Goal: Find specific page/section: Find specific page/section

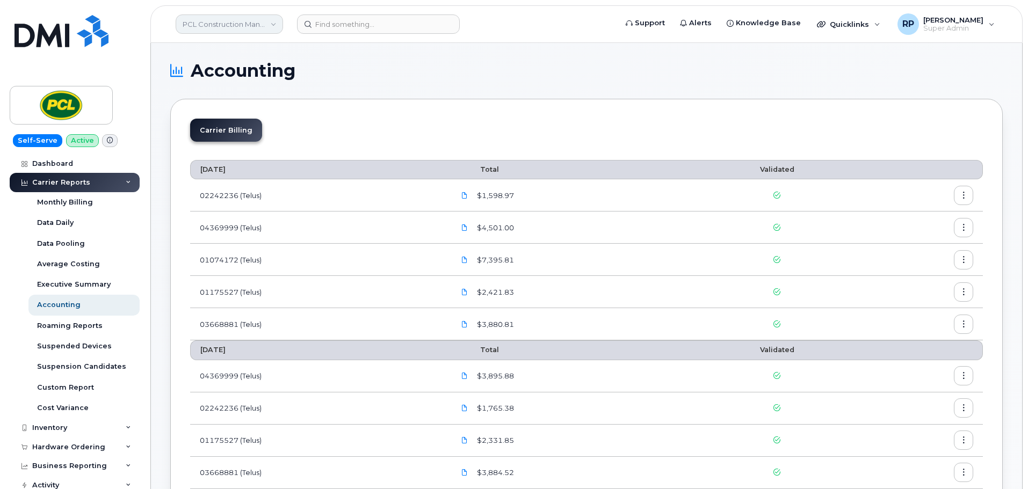
click at [191, 25] on link "PCL Construction Management" at bounding box center [229, 23] width 107 height 19
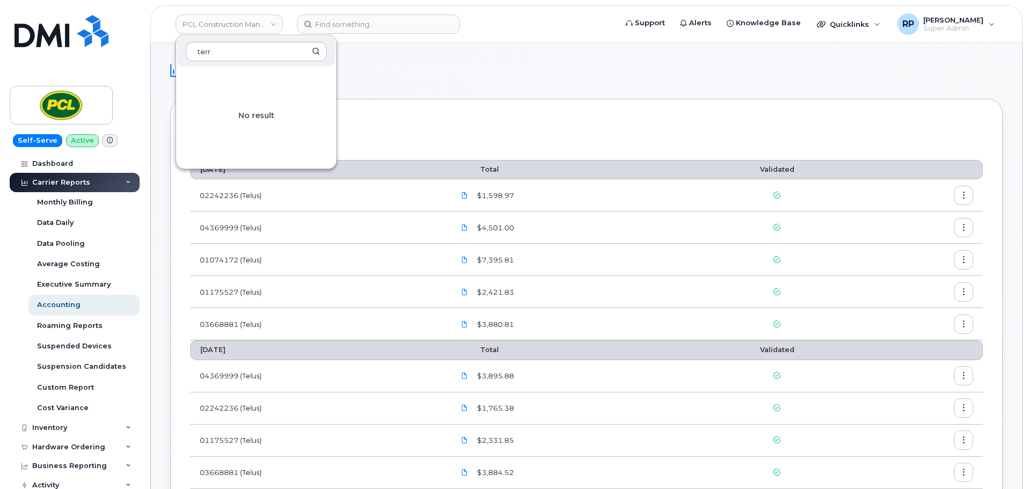
type input "terr"
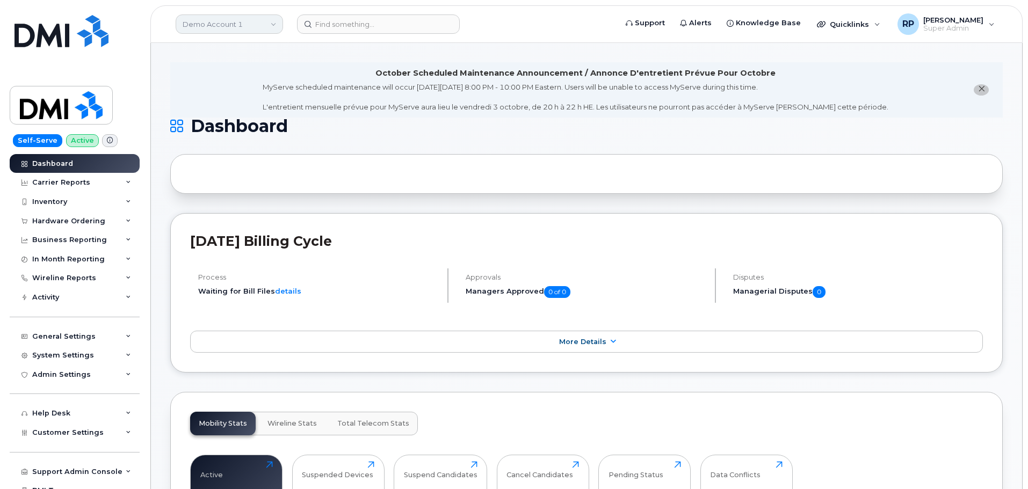
click at [236, 26] on link "Demo Account 1" at bounding box center [229, 23] width 107 height 19
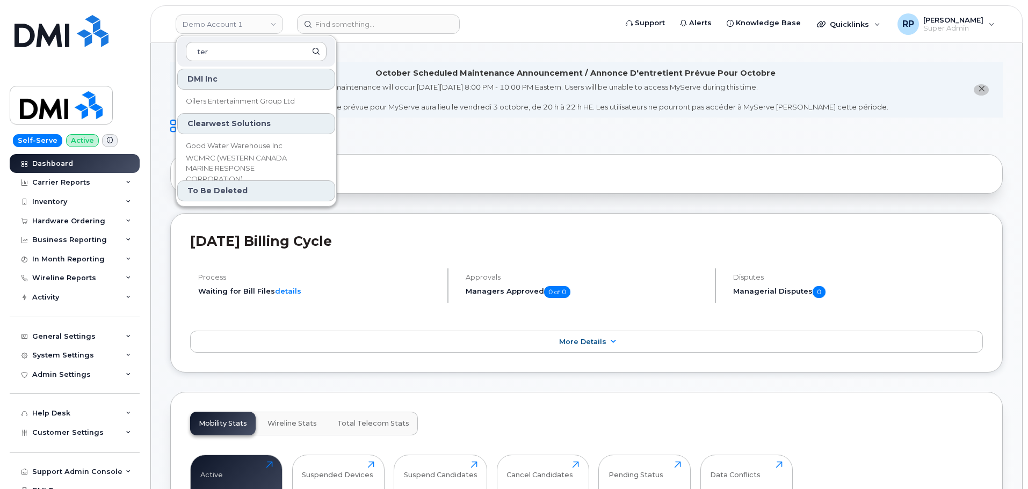
type input "ter"
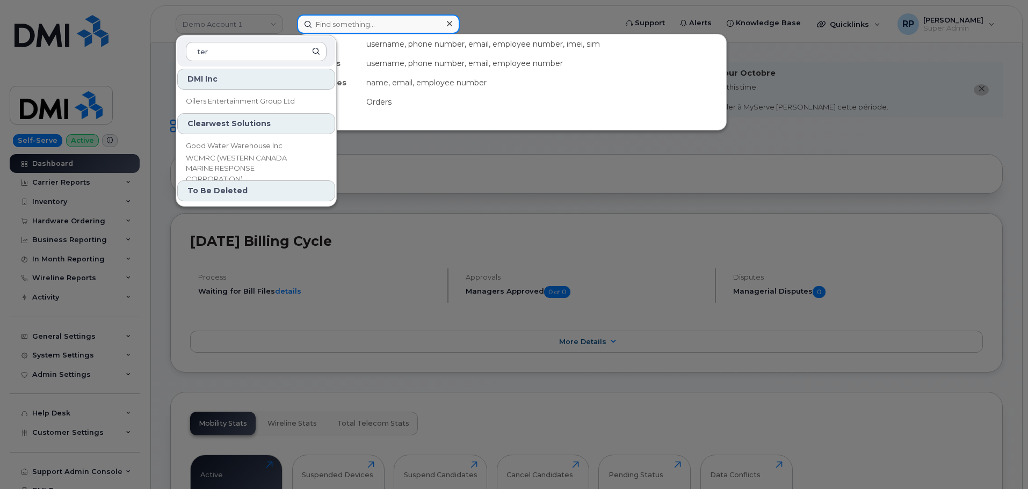
click at [332, 28] on input at bounding box center [378, 23] width 163 height 19
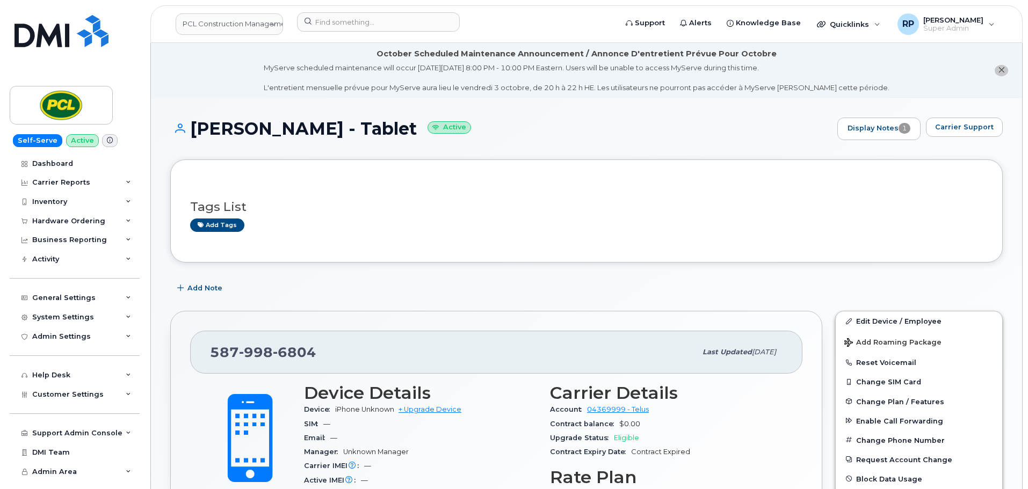
scroll to position [90, 0]
